Goal: Check status: Check status

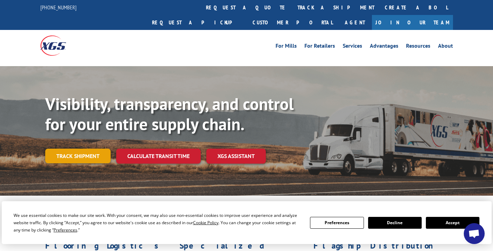
click at [84, 149] on link "Track shipment" at bounding box center [77, 156] width 65 height 15
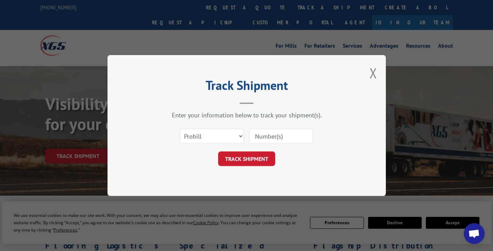
click at [276, 136] on input at bounding box center [281, 136] width 64 height 15
type input "93090065"
click at [254, 158] on button "TRACK SHIPMENT" at bounding box center [246, 158] width 57 height 15
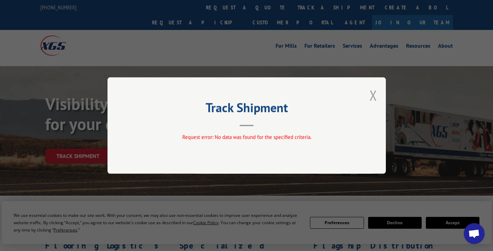
click at [374, 92] on button "Close modal" at bounding box center [374, 95] width 8 height 18
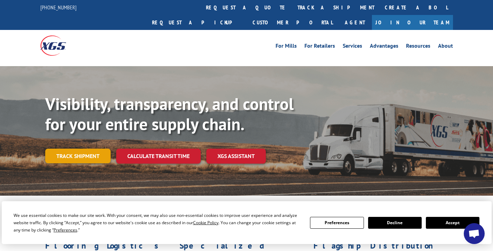
click at [91, 149] on link "Track shipment" at bounding box center [77, 156] width 65 height 15
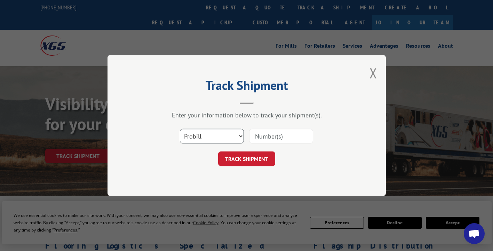
click at [219, 135] on select "Select category... Probill BOL PO" at bounding box center [212, 136] width 64 height 15
click at [376, 72] on button "Close modal" at bounding box center [374, 73] width 8 height 18
